Goal: Transaction & Acquisition: Download file/media

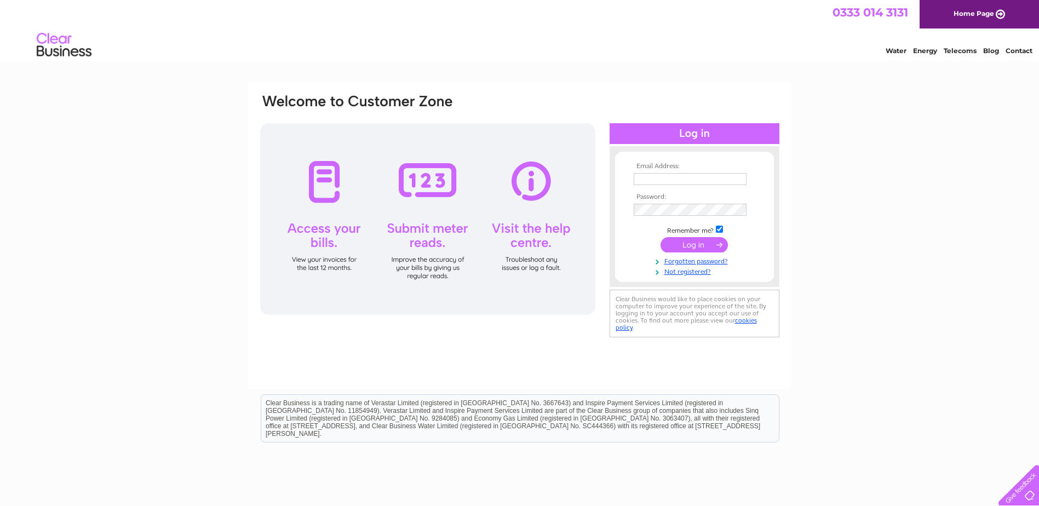
type input "accounts@amsglobalgroup.com"
click at [693, 241] on input "submit" at bounding box center [694, 244] width 67 height 15
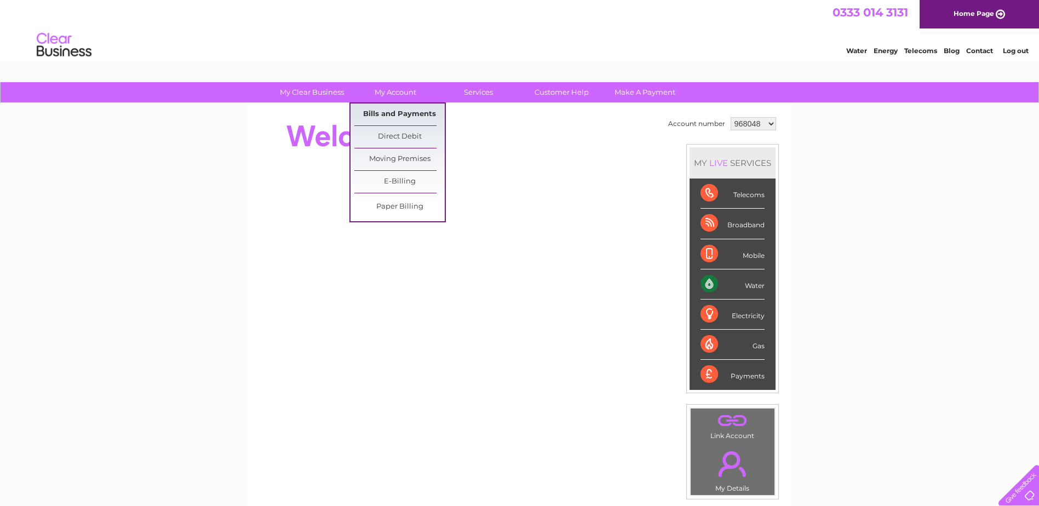
click at [404, 115] on link "Bills and Payments" at bounding box center [400, 115] width 90 height 22
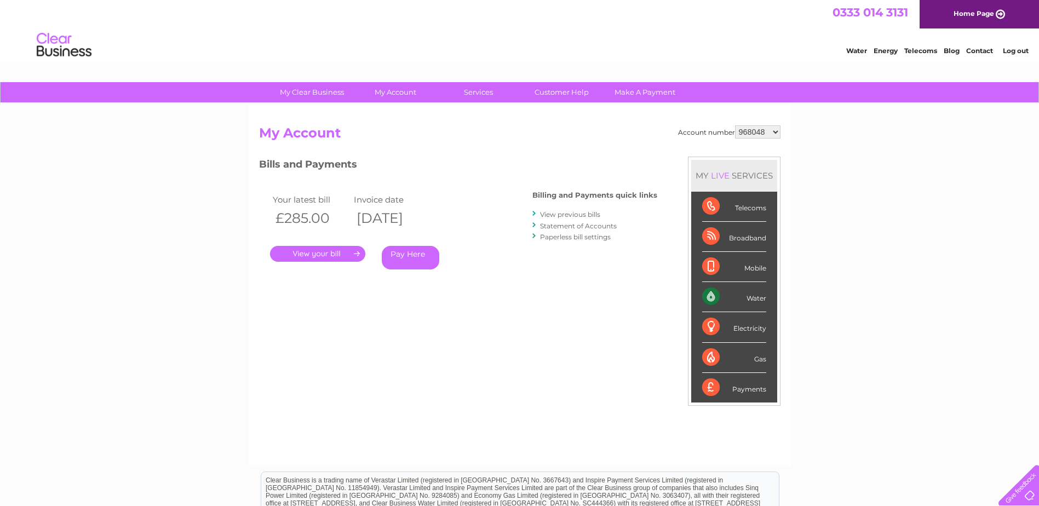
click at [302, 253] on link "." at bounding box center [317, 254] width 95 height 16
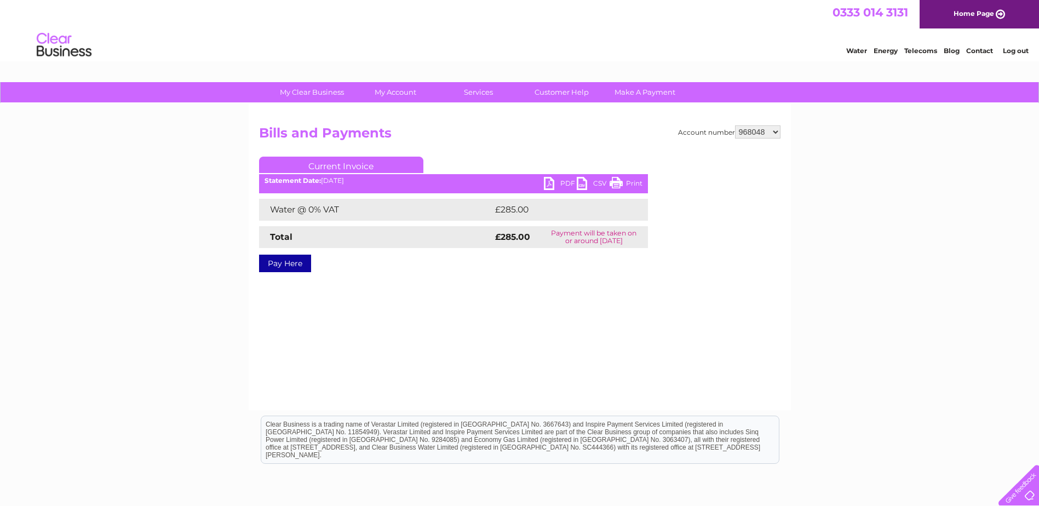
click at [551, 185] on link "PDF" at bounding box center [560, 185] width 33 height 16
click at [772, 134] on select "968048 1104199" at bounding box center [757, 131] width 45 height 13
select select "1104199"
click at [736, 125] on select "968048 1104199" at bounding box center [757, 131] width 45 height 13
click at [565, 180] on link "PDF" at bounding box center [560, 185] width 33 height 16
